Goal: Task Accomplishment & Management: Complete application form

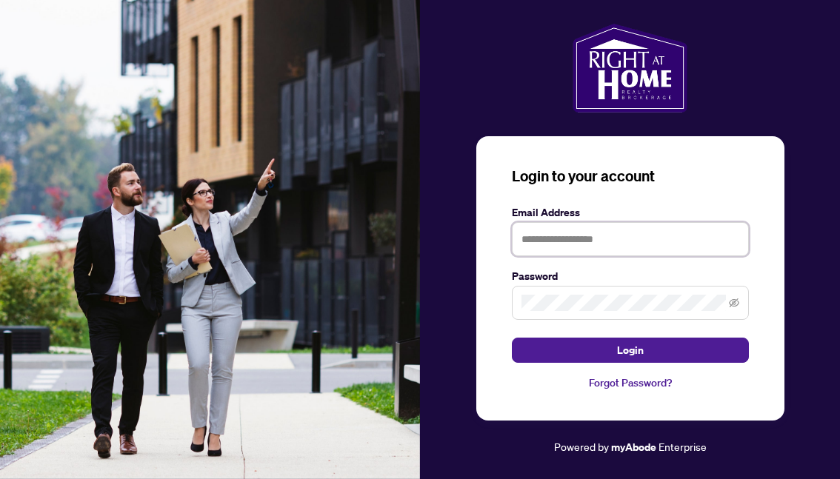
type input "**********"
click at [630, 350] on button "Login" at bounding box center [630, 350] width 237 height 25
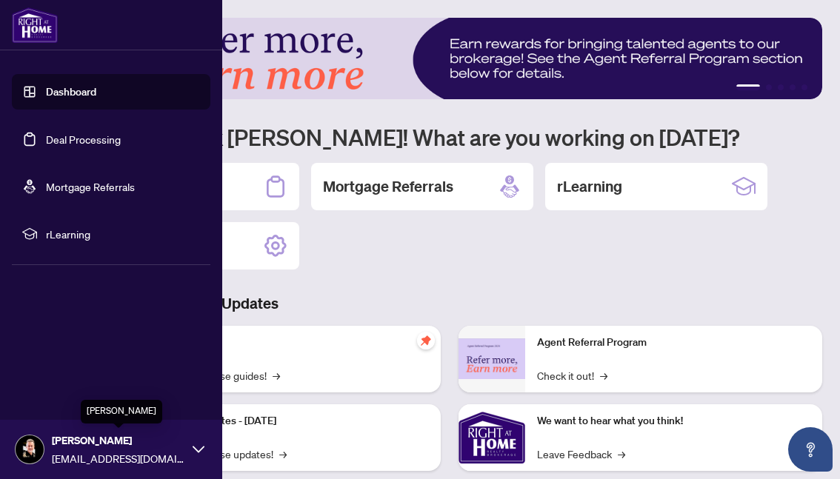
click at [79, 448] on span "[PERSON_NAME]" at bounding box center [118, 441] width 133 height 16
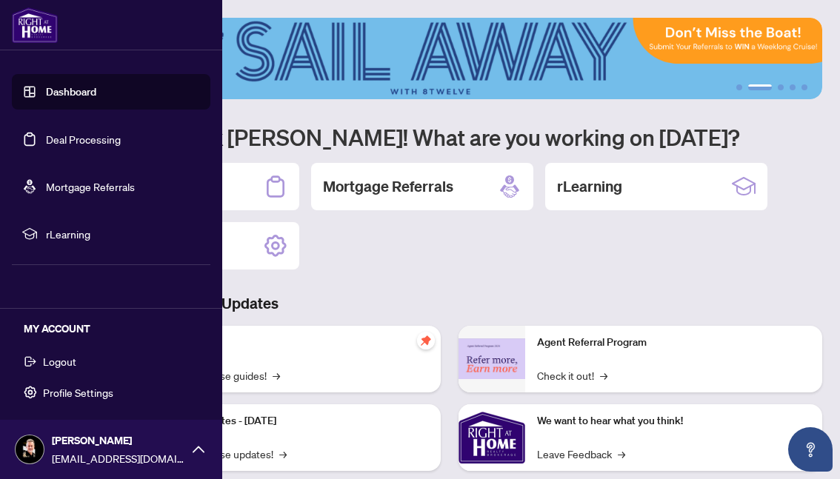
click at [92, 139] on link "Deal Processing" at bounding box center [83, 139] width 75 height 13
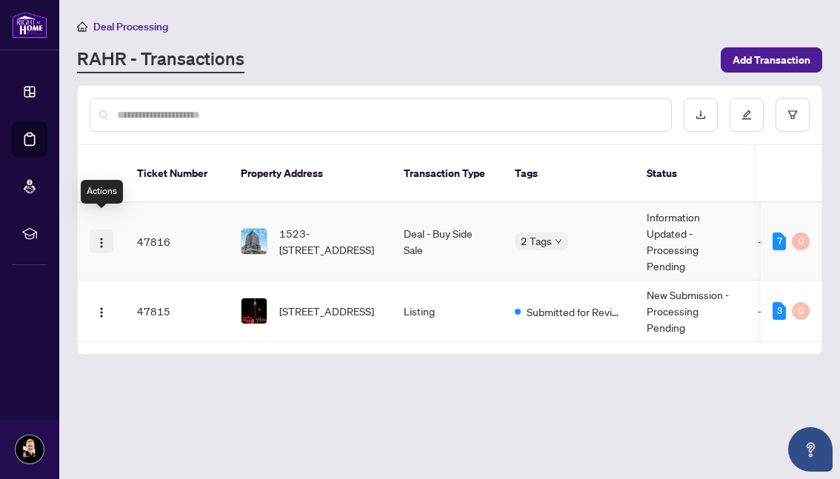
click at [99, 237] on img "button" at bounding box center [102, 243] width 12 height 12
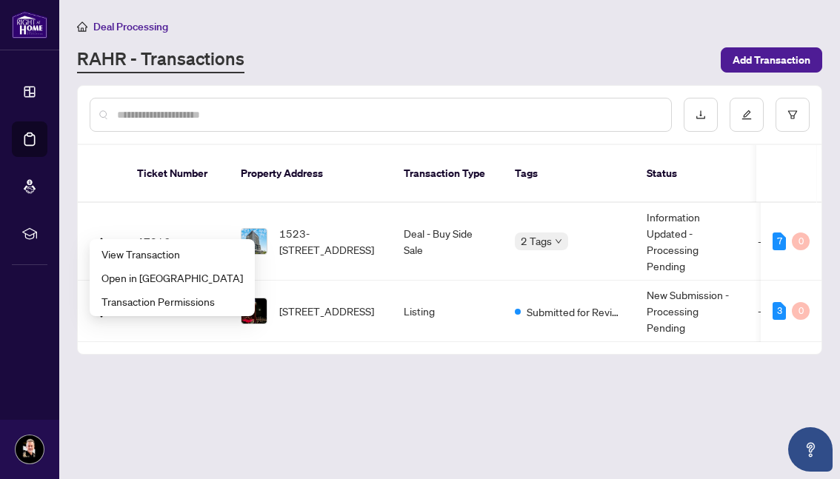
click at [153, 384] on main "Deal Processing [PERSON_NAME] - Transactions Add Transaction Ticket Number Prop…" at bounding box center [449, 239] width 781 height 479
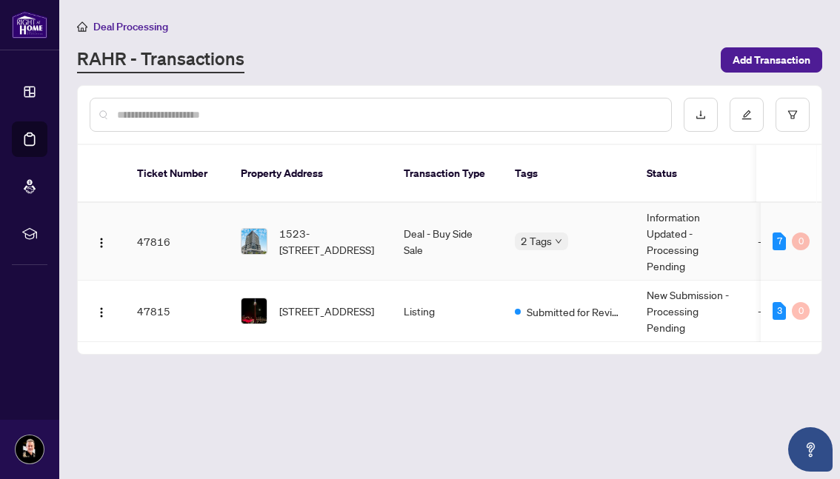
click at [266, 229] on img at bounding box center [254, 241] width 25 height 25
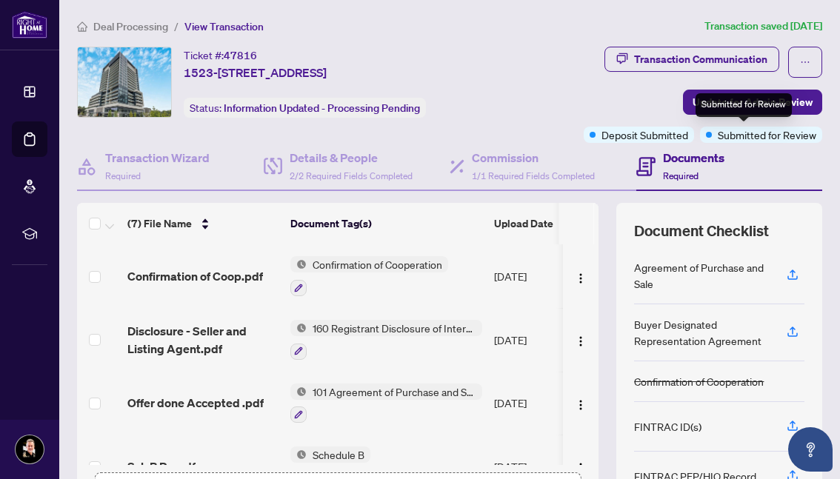
click at [718, 131] on span "Submitted for Review" at bounding box center [767, 135] width 99 height 16
click at [98, 220] on span at bounding box center [95, 224] width 12 height 12
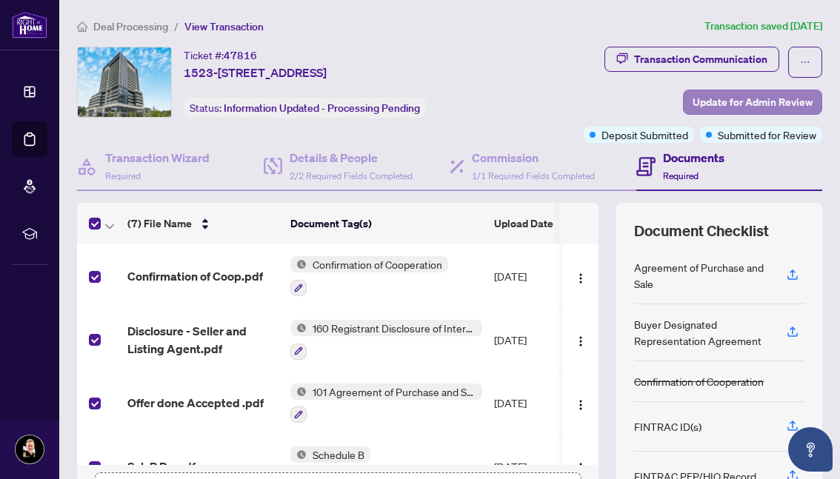
click at [719, 103] on span "Update for Admin Review" at bounding box center [753, 102] width 120 height 24
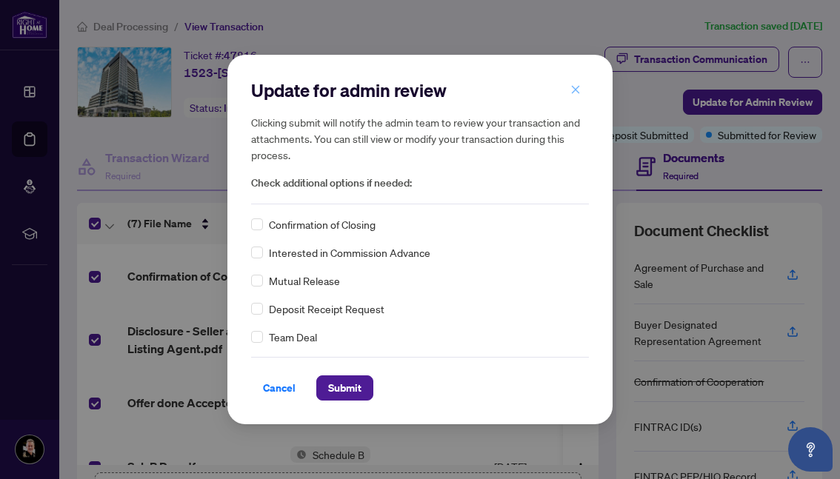
click at [575, 90] on icon "close" at bounding box center [576, 89] width 8 height 8
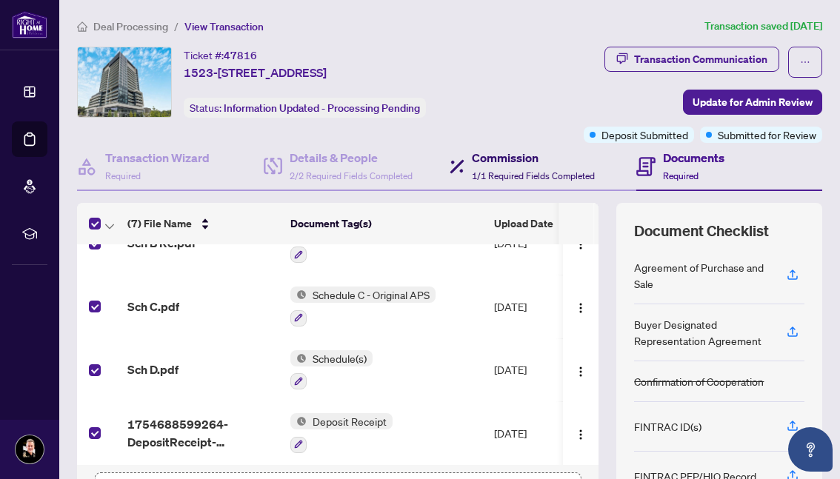
click at [517, 165] on h4 "Commission" at bounding box center [533, 158] width 123 height 18
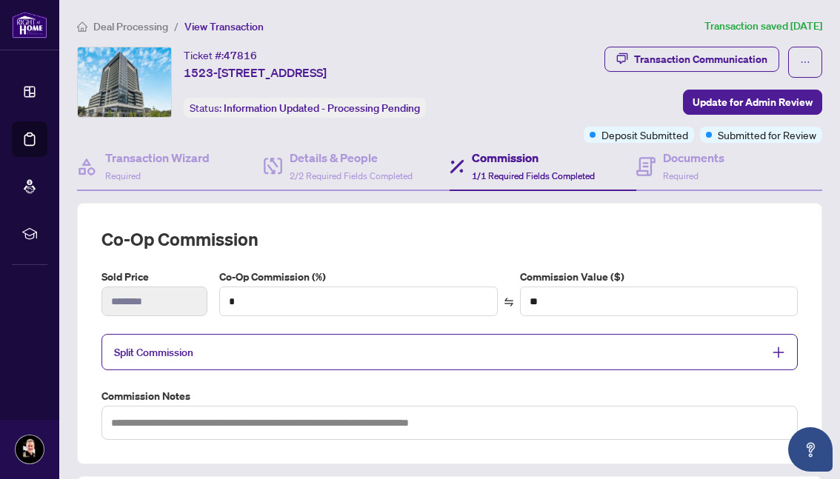
type input "***"
type input "******"
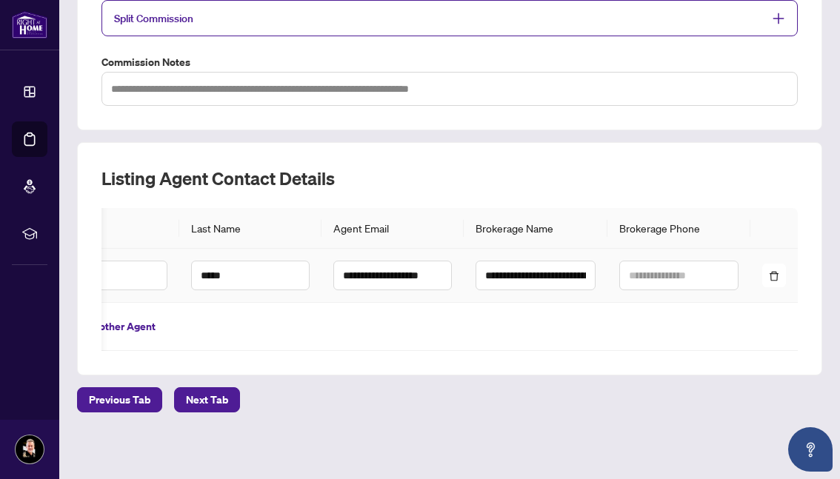
scroll to position [0, 82]
click at [213, 400] on span "Next Tab" at bounding box center [207, 400] width 42 height 24
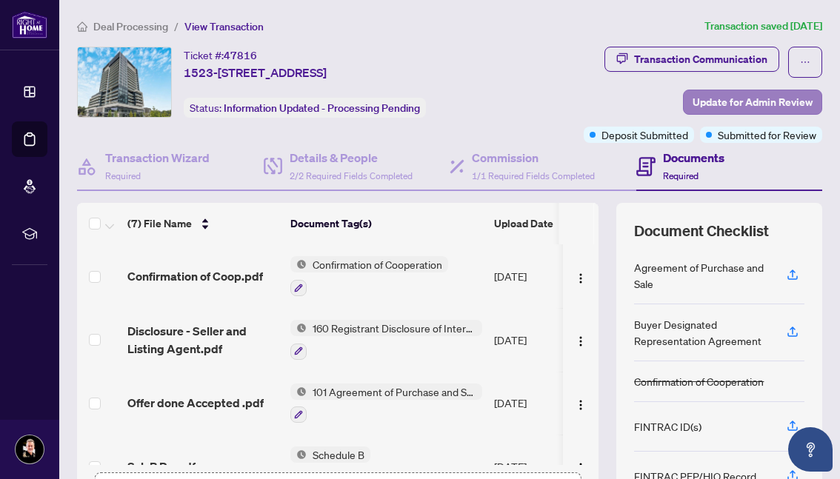
click at [720, 101] on span "Update for Admin Review" at bounding box center [753, 102] width 120 height 24
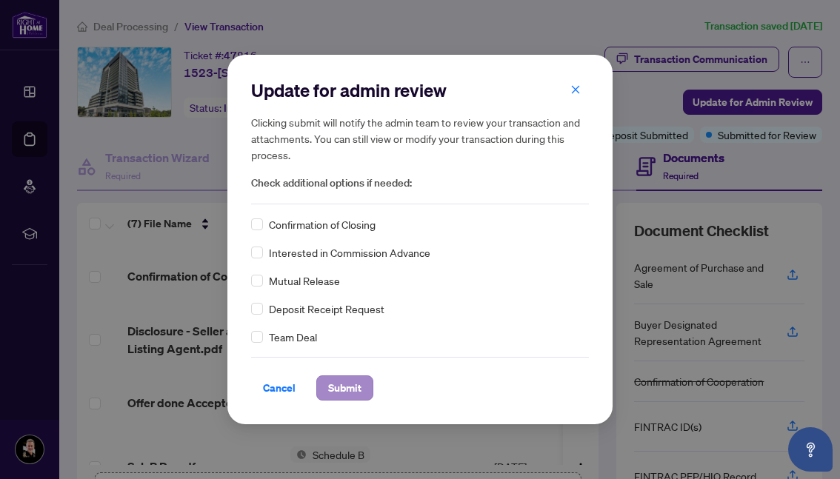
click at [342, 388] on span "Submit" at bounding box center [344, 388] width 33 height 24
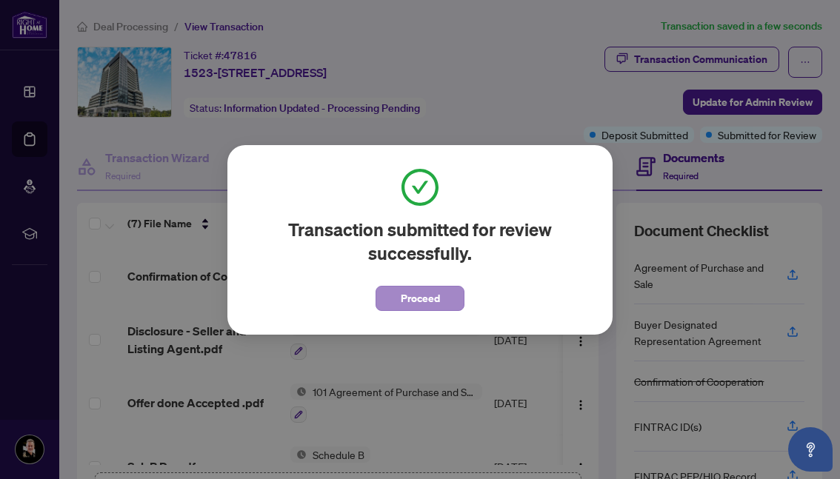
click at [436, 302] on span "Proceed" at bounding box center [420, 299] width 39 height 24
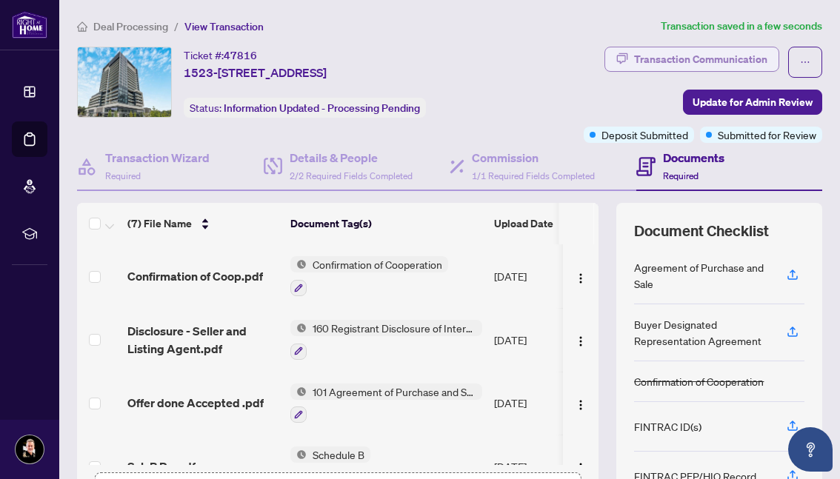
click at [666, 59] on div "Transaction Communication" at bounding box center [700, 59] width 133 height 24
type textarea "**********"
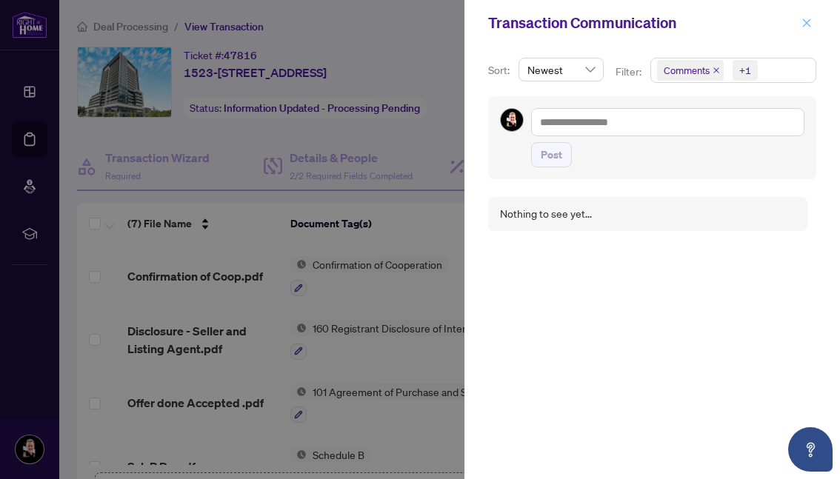
click at [805, 24] on icon "close" at bounding box center [807, 23] width 10 height 10
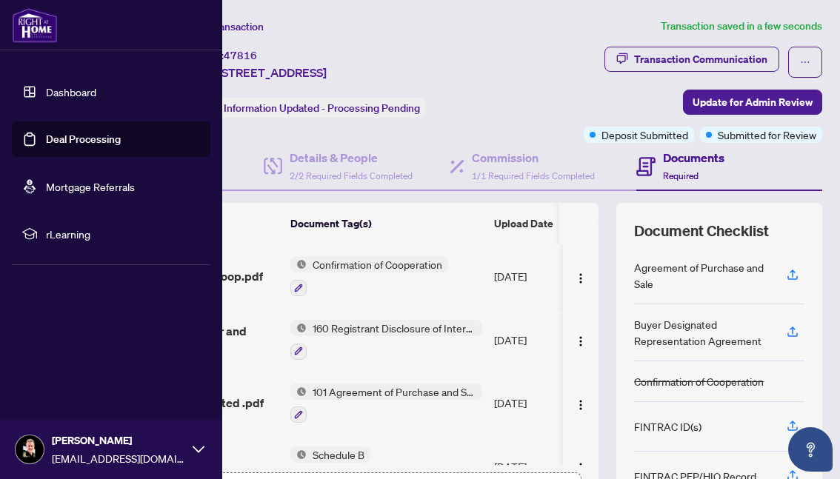
click at [78, 136] on link "Deal Processing" at bounding box center [83, 139] width 75 height 13
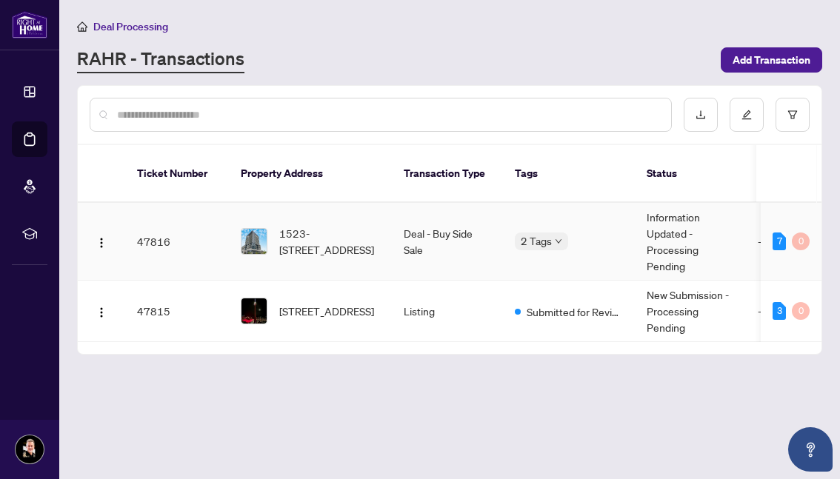
click at [760, 226] on td "-" at bounding box center [790, 242] width 89 height 78
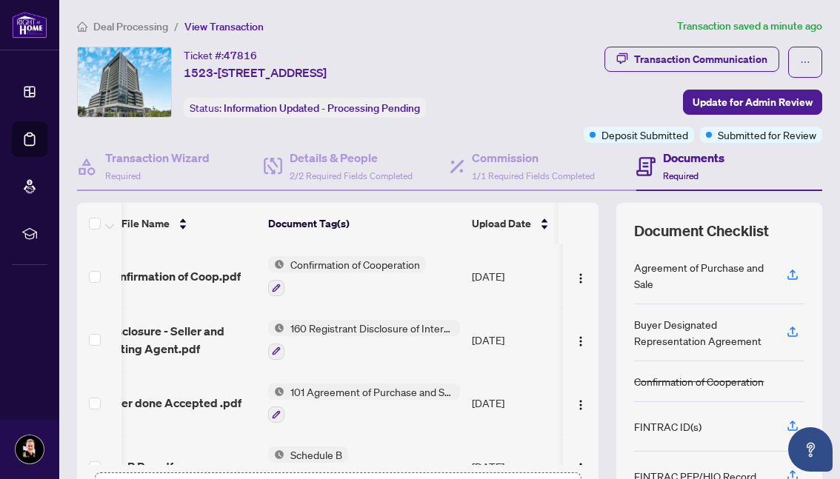
click at [669, 176] on span "Required" at bounding box center [681, 175] width 36 height 11
click at [648, 165] on icon at bounding box center [646, 166] width 19 height 19
